Goal: Check status: Check status

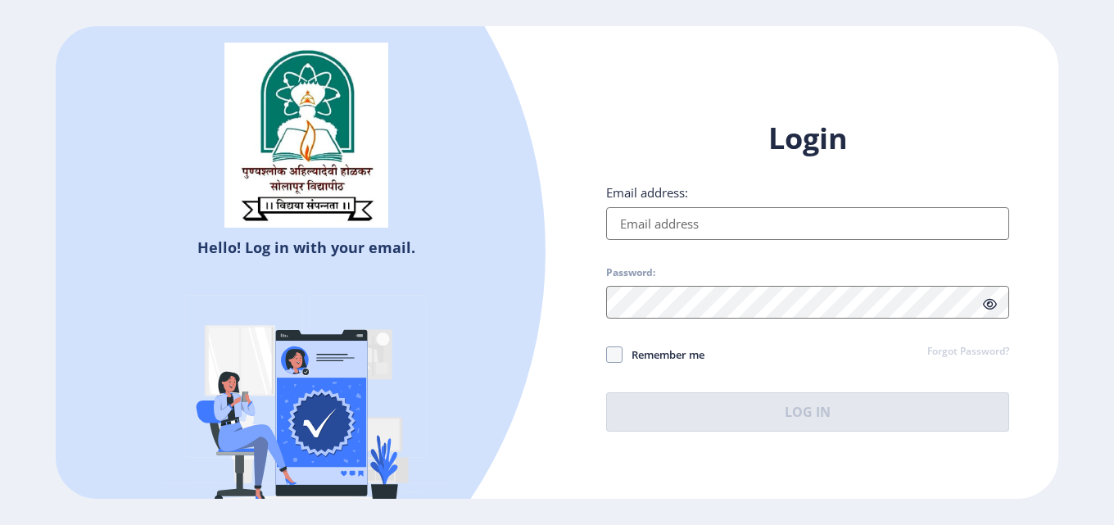
click at [671, 227] on input "Email address:" at bounding box center [807, 223] width 403 height 33
type input "[EMAIL_ADDRESS][DOMAIN_NAME]"
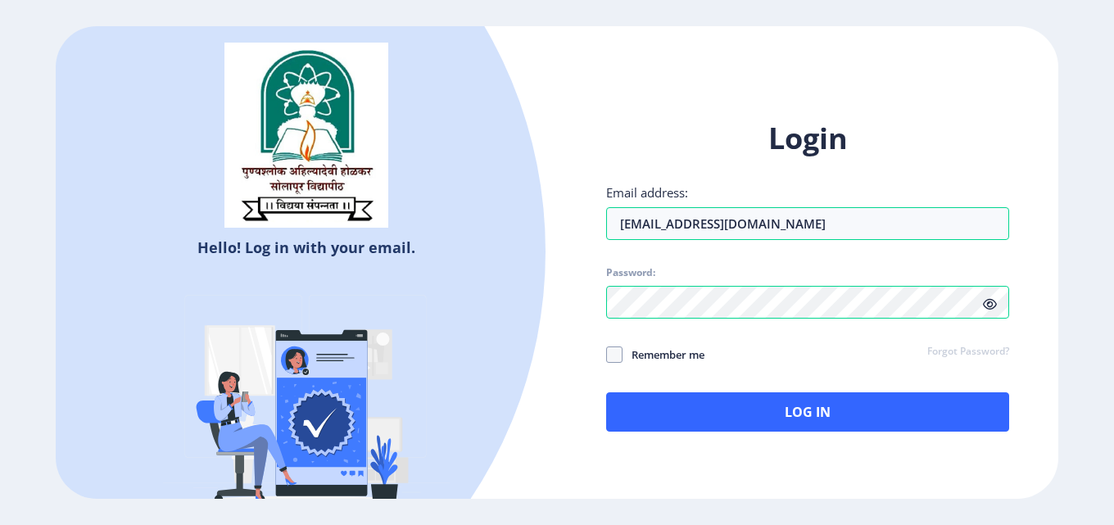
click at [989, 306] on icon at bounding box center [990, 304] width 14 height 12
click at [618, 359] on span at bounding box center [614, 355] width 16 height 16
click at [607, 356] on input "Remember me" at bounding box center [606, 355] width 1 height 1
checkbox input "true"
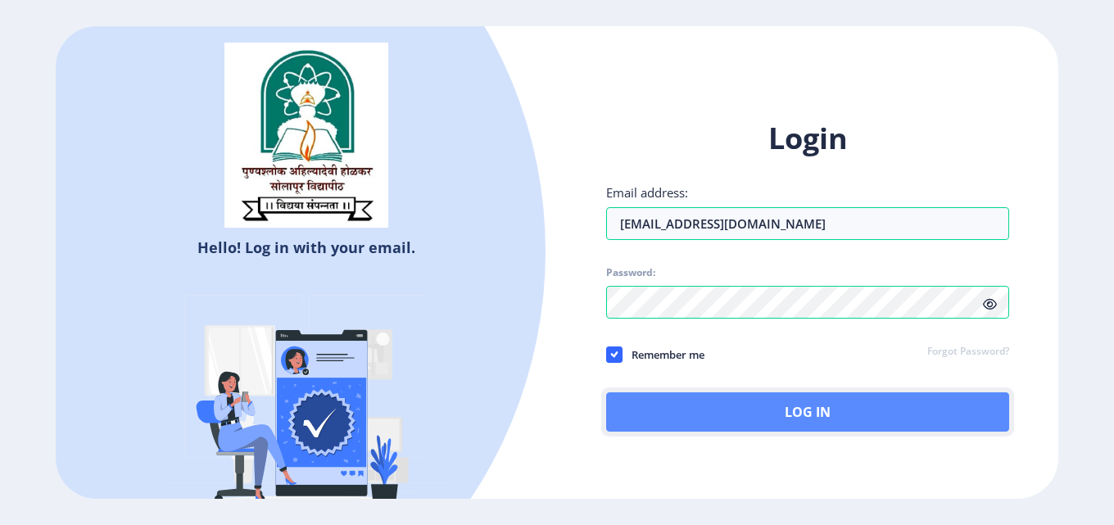
click at [749, 409] on button "Log In" at bounding box center [807, 412] width 403 height 39
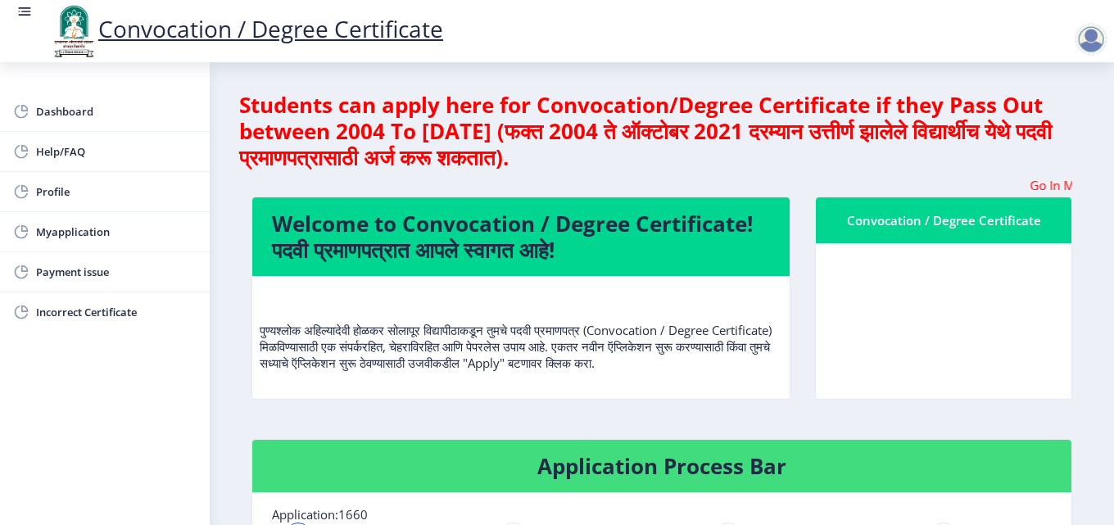
click at [722, 367] on p "पुण्यश्लोक अहिल्यादेवी होळकर सोलापूर विद्यापीठाकडून तुमचे पदवी प्रमाणपत्र (Conv…" at bounding box center [521, 330] width 523 height 82
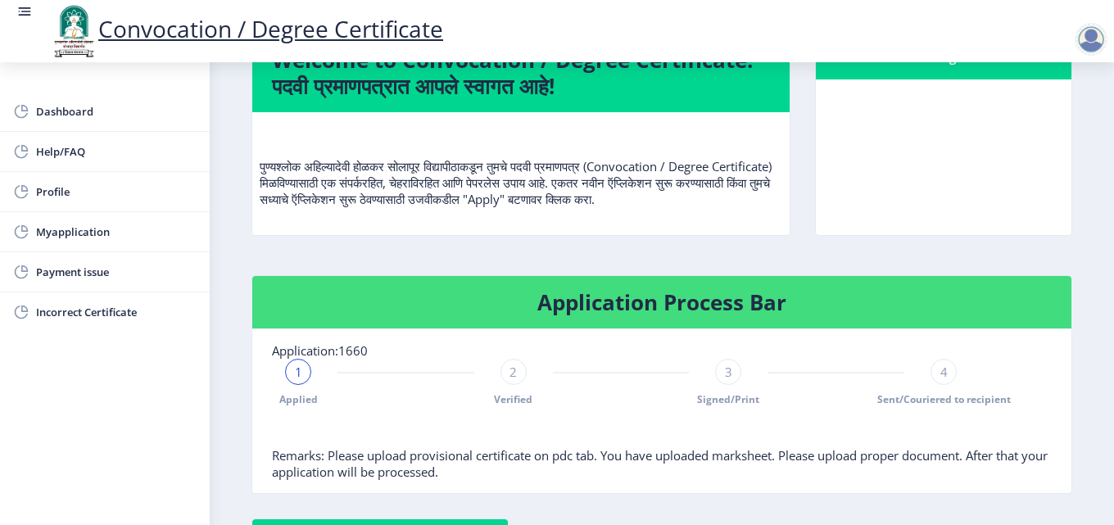
scroll to position [246, 0]
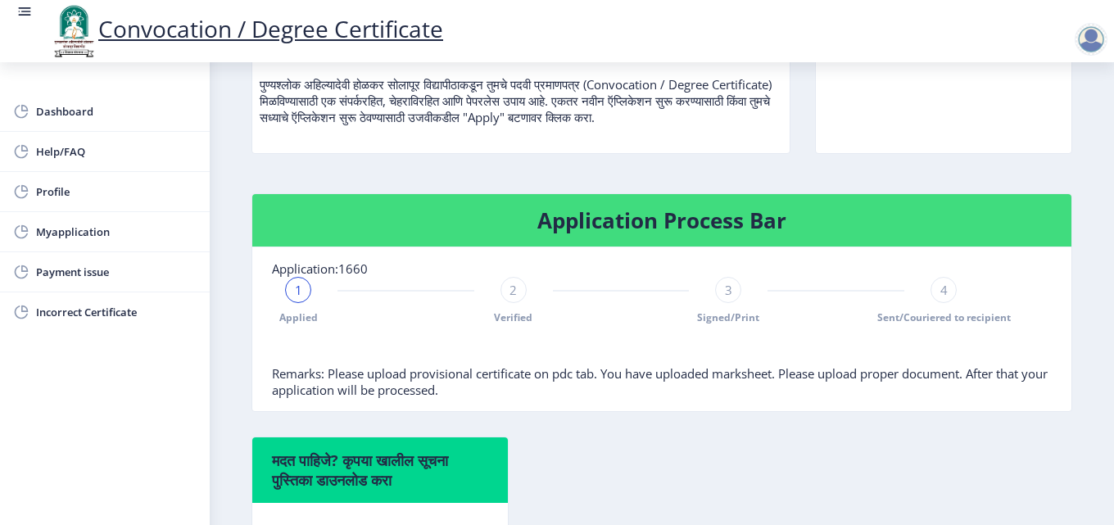
click at [298, 298] on span "1" at bounding box center [298, 290] width 7 height 16
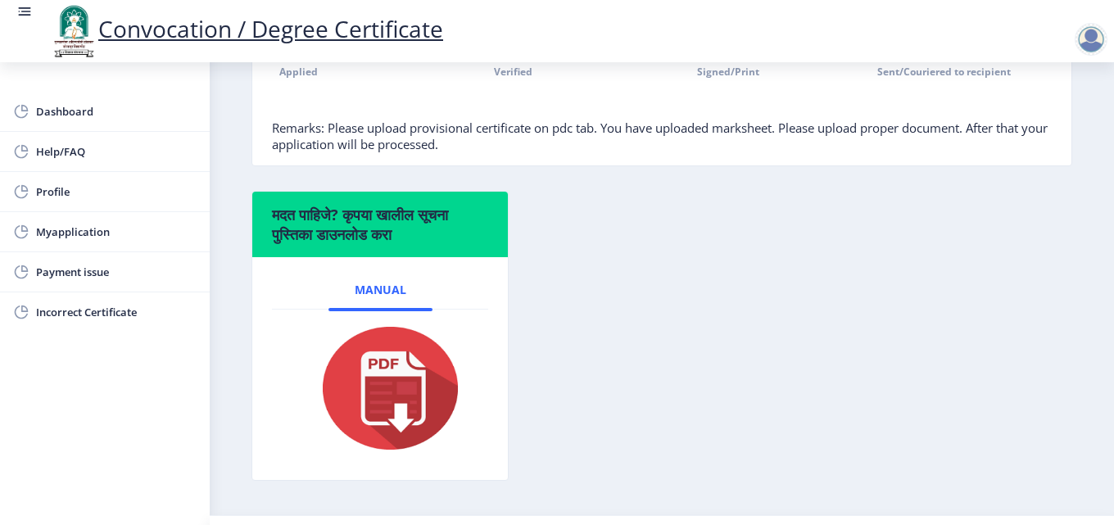
scroll to position [328, 0]
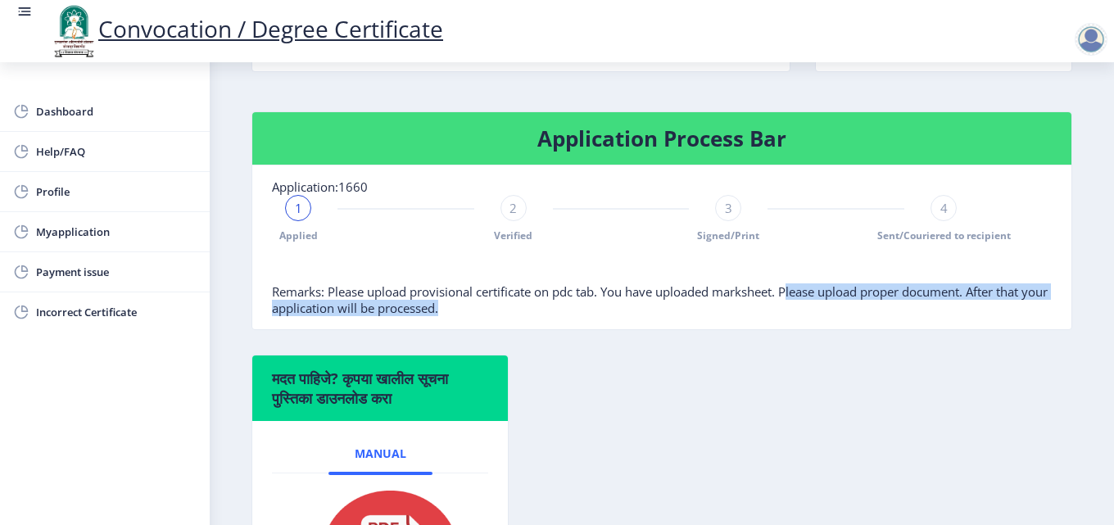
drag, startPoint x: 786, startPoint y: 305, endPoint x: 978, endPoint y: 323, distance: 193.4
click at [978, 323] on nb-card-body "Application:1660 1 Applied 2 Verified 3 Signed/Print 4 Sent/Couriered to recipi…" at bounding box center [661, 248] width 819 height 164
click at [583, 328] on nb-card-body "Application:1660 1 Applied 2 Verified 3 Signed/Print 4 Sent/Couriered to recipi…" at bounding box center [661, 248] width 819 height 164
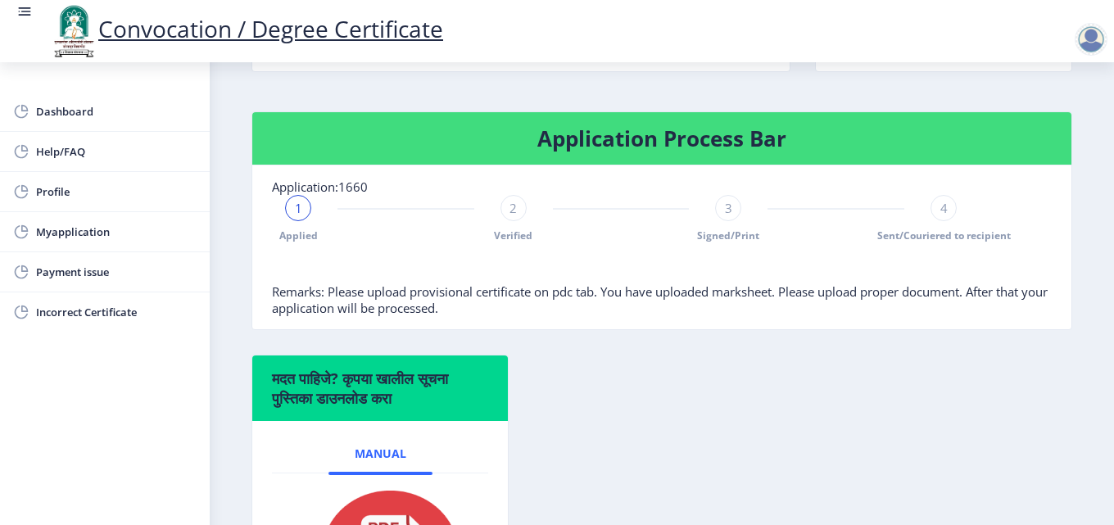
scroll to position [548, 0]
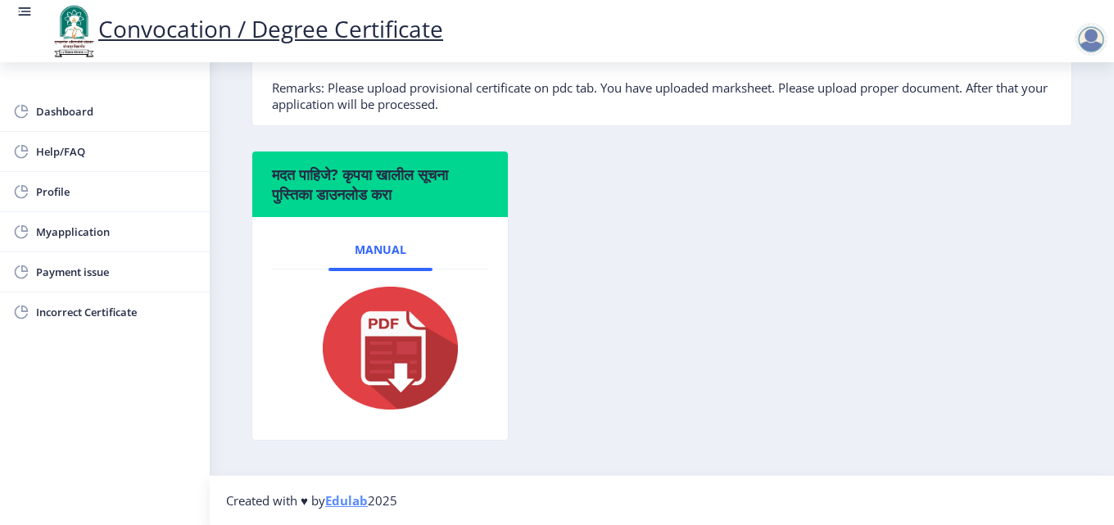
click at [379, 369] on img at bounding box center [380, 348] width 164 height 131
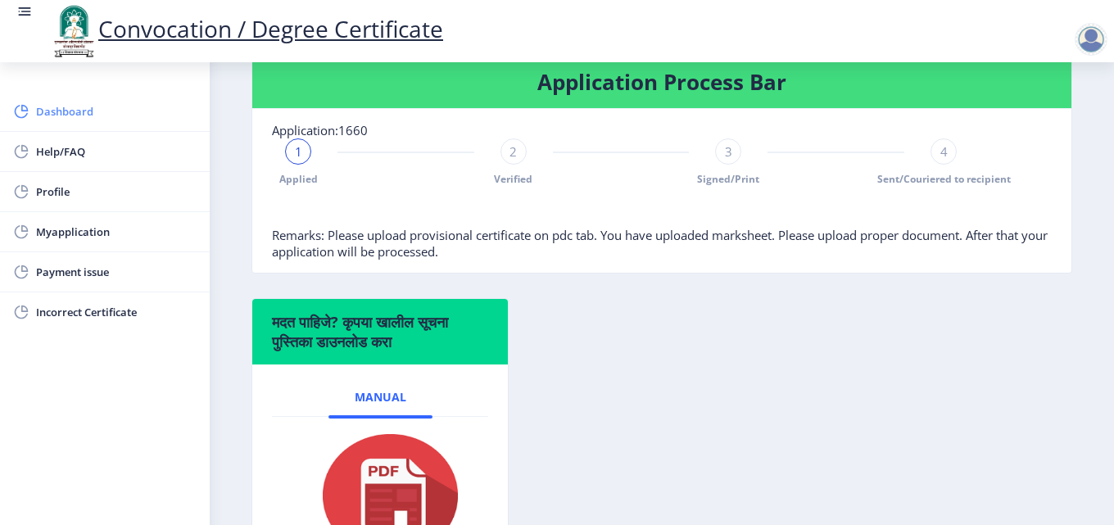
click at [66, 117] on span "Dashboard" at bounding box center [116, 112] width 161 height 20
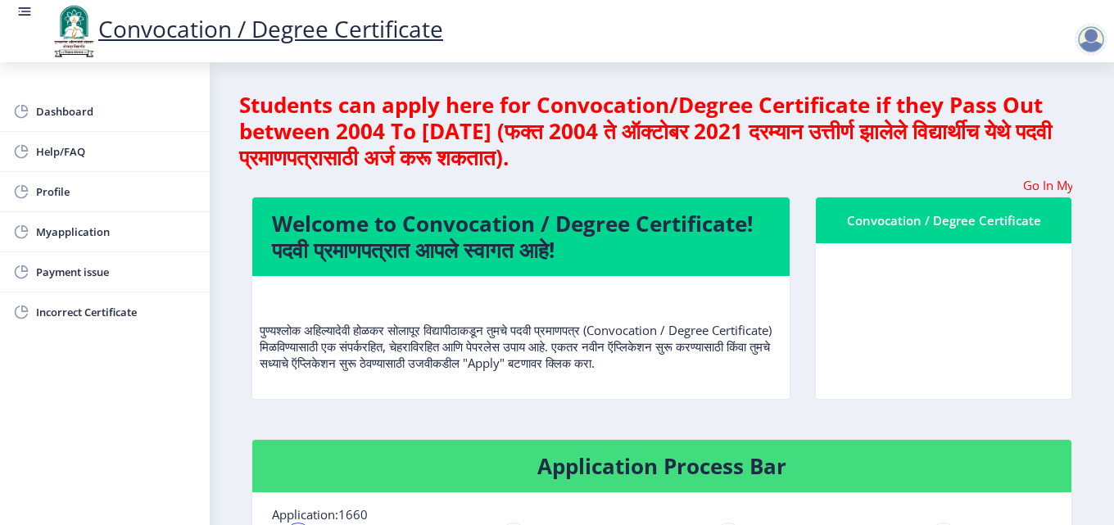
click at [928, 216] on div "Convocation / Degree Certificate" at bounding box center [944, 221] width 216 height 20
click at [955, 221] on div "Convocation / Degree Certificate" at bounding box center [944, 221] width 216 height 20
click at [877, 228] on div "Convocation / Degree Certificate" at bounding box center [944, 221] width 216 height 20
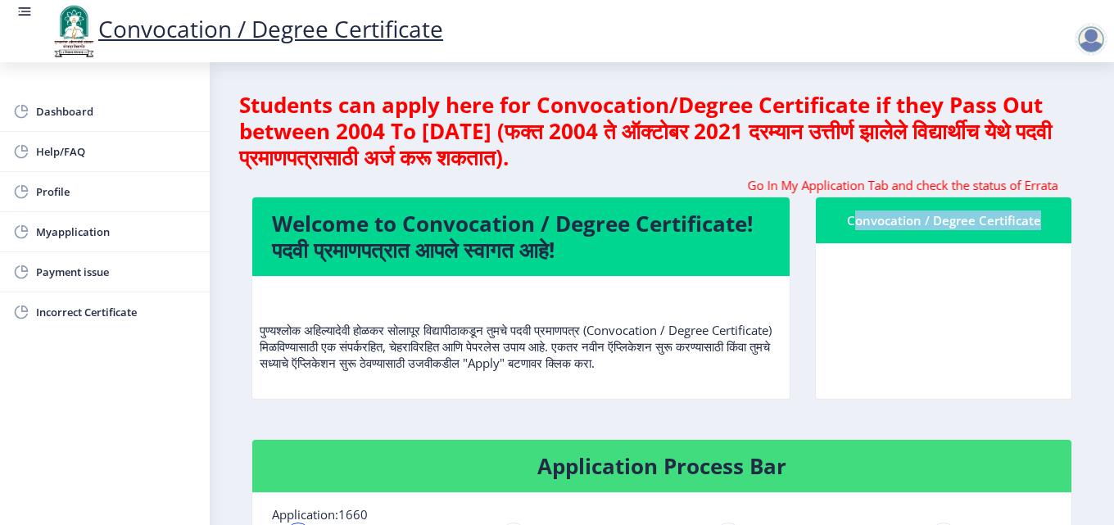
click at [877, 228] on div "Convocation / Degree Certificate" at bounding box center [944, 221] width 216 height 20
click at [876, 228] on div "Convocation / Degree Certificate" at bounding box center [944, 221] width 216 height 20
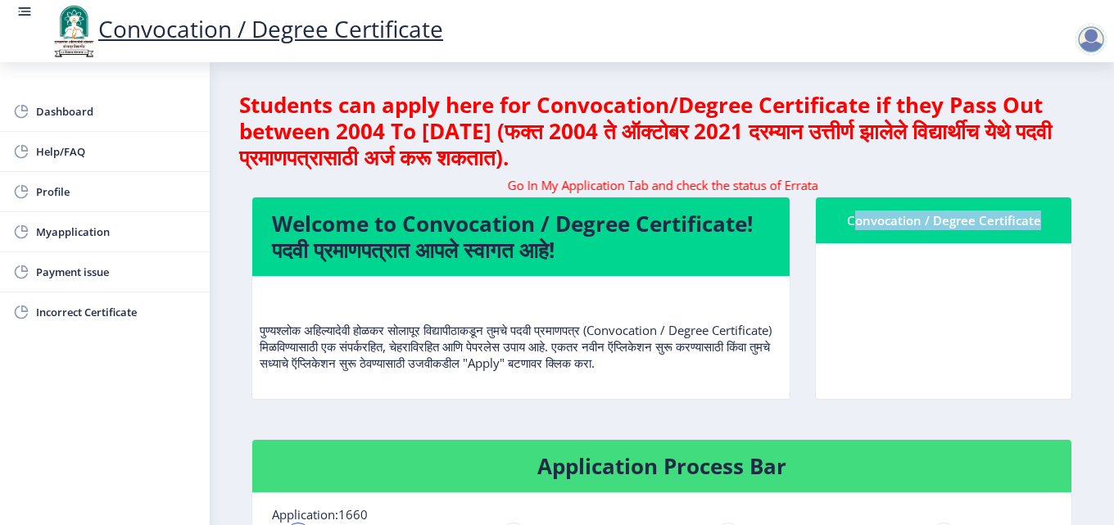
click at [875, 228] on div "Convocation / Degree Certificate" at bounding box center [944, 221] width 216 height 20
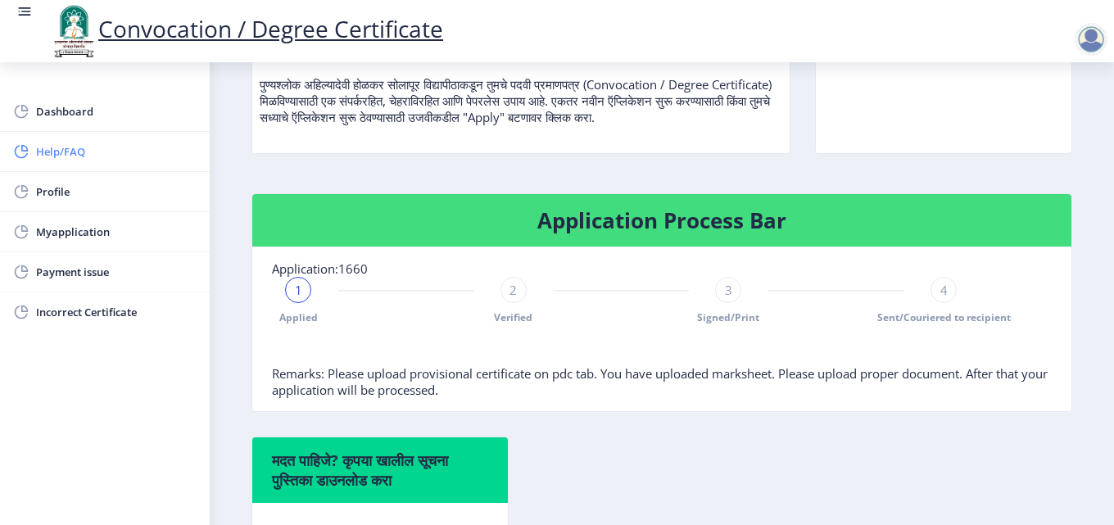
click at [68, 157] on span "Help/FAQ" at bounding box center [116, 152] width 161 height 20
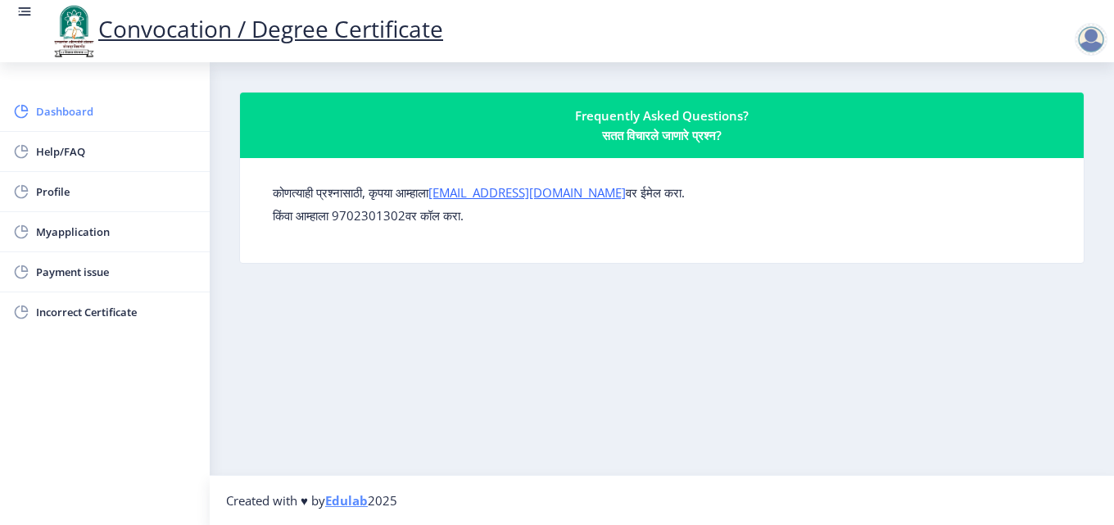
click at [75, 97] on link "Dashboard" at bounding box center [105, 111] width 210 height 39
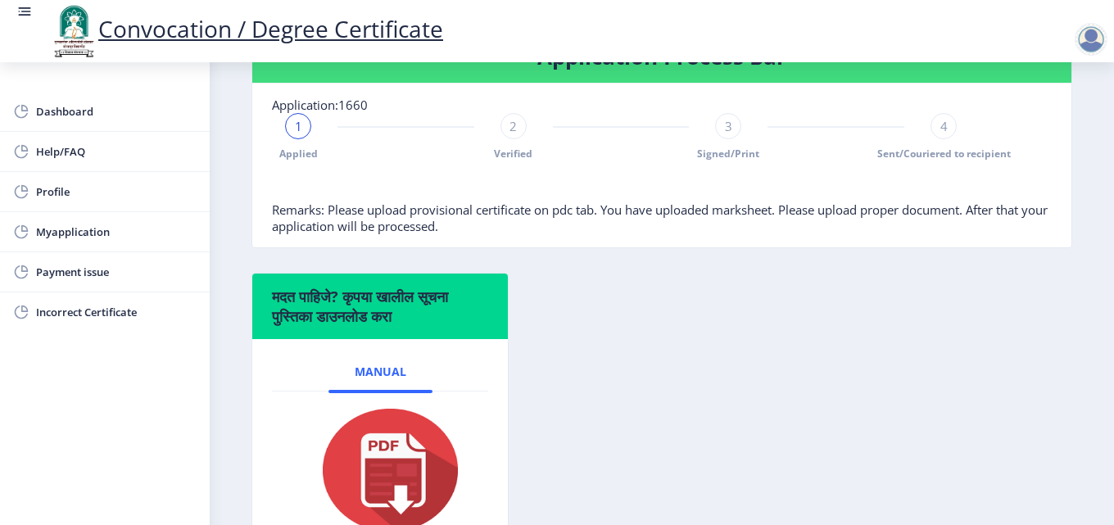
scroll to position [328, 0]
